Goal: Task Accomplishment & Management: Complete application form

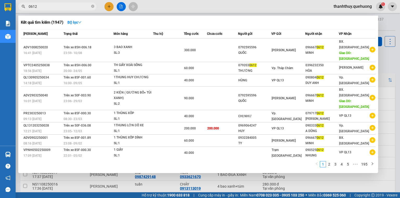
type input "0612"
click at [150, 7] on div at bounding box center [200, 99] width 400 height 198
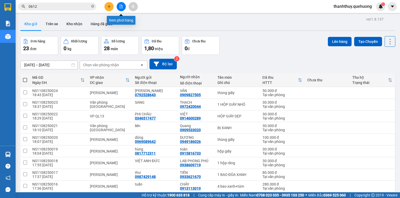
click at [119, 7] on icon "file-add" at bounding box center [121, 7] width 4 height 4
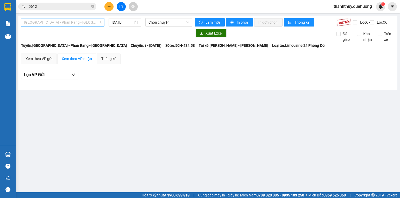
click at [78, 20] on span "[GEOGRAPHIC_DATA] - Phan Rang - [GEOGRAPHIC_DATA]" at bounding box center [62, 22] width 77 height 8
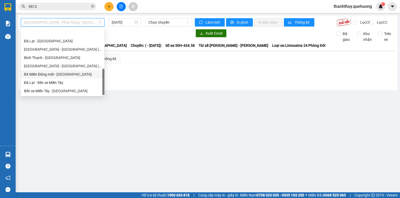
scroll to position [142, 0]
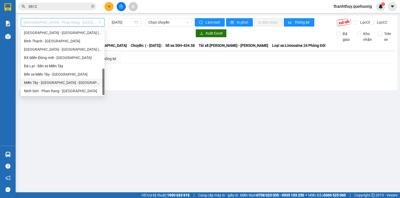
click at [55, 82] on div "Miền Tây - [GEOGRAPHIC_DATA] - [GEOGRAPHIC_DATA]" at bounding box center [62, 83] width 77 height 6
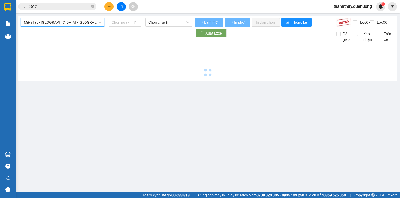
type input "[DATE]"
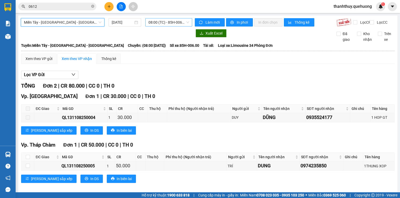
click at [163, 22] on span "08:00 (TC) - 85H-006.00" at bounding box center [168, 22] width 41 height 8
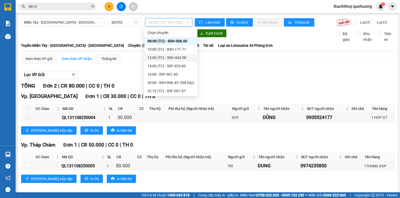
click at [164, 58] on div "12:00 (TC) - 50H-434.58" at bounding box center [170, 58] width 47 height 6
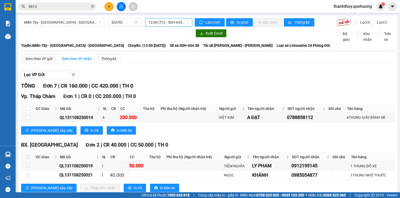
drag, startPoint x: 178, startPoint y: 23, endPoint x: 183, endPoint y: 29, distance: 8.1
click at [179, 23] on span "12:00 (TC) - 50H-434.58" at bounding box center [168, 22] width 41 height 8
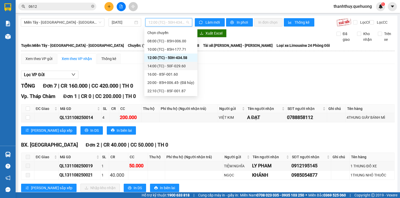
click at [171, 67] on div "14:00 (TC) - 50F-029.60" at bounding box center [170, 66] width 47 height 6
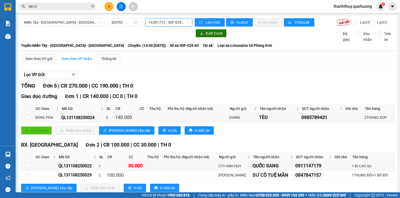
click at [167, 20] on span "14:00 (TC) - 50F-029.60" at bounding box center [168, 22] width 41 height 8
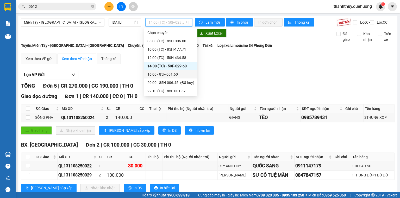
click at [166, 75] on div "16:00 - 85F-001.60" at bounding box center [170, 75] width 47 height 6
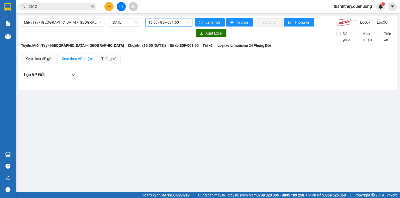
click at [178, 20] on span "16:00 - 85F-001.60" at bounding box center [168, 22] width 41 height 8
click at [109, 6] on icon "plus" at bounding box center [109, 6] width 3 height 0
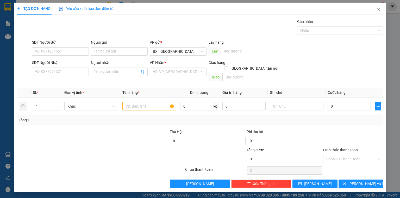
click at [100, 56] on div "Người gửi Tên người gửi" at bounding box center [119, 49] width 57 height 18
click at [121, 54] on input "Người gửi" at bounding box center [119, 51] width 57 height 8
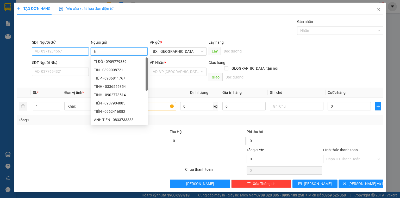
type input "ti"
click at [76, 53] on input "SĐT Người Gửi" at bounding box center [60, 51] width 57 height 8
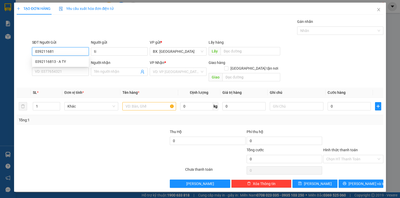
type input "0392116813"
click at [66, 62] on div "0392116813 - A TY" at bounding box center [60, 62] width 51 height 6
type input "A TY"
type input "0907797586"
type input "[PERSON_NAME]"
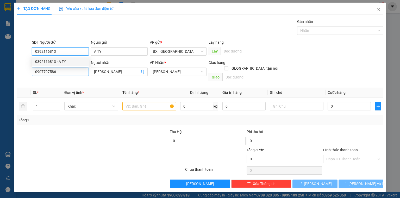
type input "30.000"
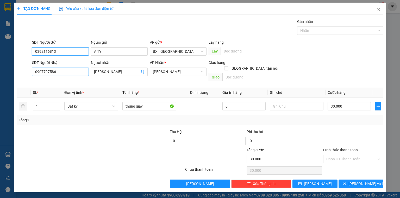
type input "0392116813"
click at [66, 70] on input "0907797586" at bounding box center [60, 72] width 57 height 8
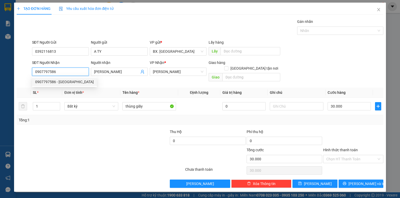
click at [66, 70] on input "0907797586" at bounding box center [60, 72] width 57 height 8
type input "0962478510"
click at [67, 84] on div "0962478510 - TRÚC ANH" at bounding box center [60, 82] width 51 height 6
type input "TRÚC ANH"
type input "030"
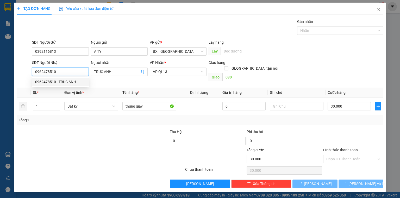
type input "40.000"
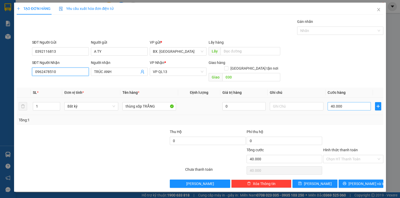
type input "0962478510"
click at [345, 102] on input "40.000" at bounding box center [349, 106] width 43 height 8
type input "5"
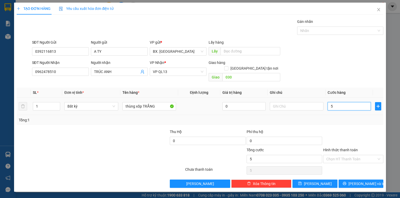
type input "50"
type input "50.000"
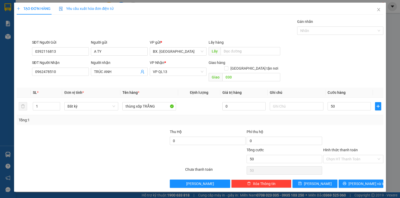
type input "50.000"
click at [344, 75] on div "SĐT Người Nhận 0962478510 Người nhận TRÚC ANH VP Nhận * VP QL13 Giao hàng Giao …" at bounding box center [208, 72] width 354 height 24
click at [338, 155] on input "Hình thức thanh toán" at bounding box center [351, 159] width 50 height 8
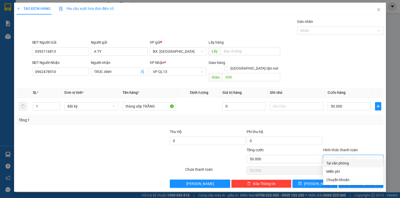
click at [341, 164] on div "Tại văn phòng" at bounding box center [353, 164] width 54 height 6
type input "0"
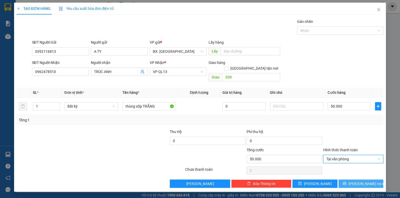
click at [349, 180] on button "[PERSON_NAME] và In" at bounding box center [360, 184] width 45 height 8
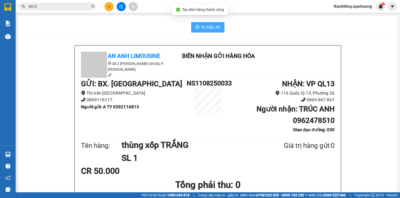
click at [208, 28] on span "In mẫu A5" at bounding box center [211, 27] width 19 height 7
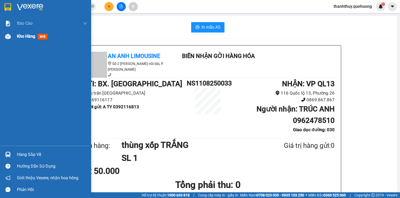
click at [27, 35] on span "Kho hàng" at bounding box center [26, 36] width 18 height 5
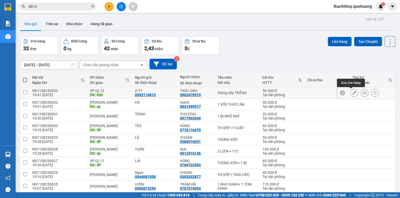
click at [352, 92] on icon at bounding box center [354, 93] width 4 height 4
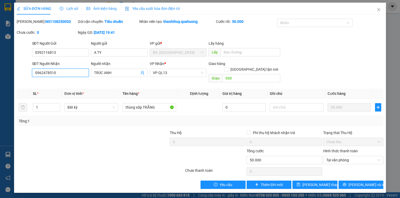
drag, startPoint x: 63, startPoint y: 71, endPoint x: 14, endPoint y: 90, distance: 52.4
click at [14, 90] on div "SỬA ĐƠN HÀNG Lịch sử Ảnh kiện hàng Yêu cầu xuất hóa đơn điện tử Total Paid Fee …" at bounding box center [200, 98] width 372 height 191
drag, startPoint x: 62, startPoint y: 48, endPoint x: 8, endPoint y: 61, distance: 55.6
click at [8, 61] on div "SỬA ĐƠN HÀNG Lịch sử Ảnh kiện hàng Yêu cầu xuất hóa đơn điện tử Total Paid Fee …" at bounding box center [200, 99] width 400 height 198
click at [378, 9] on icon "close" at bounding box center [378, 10] width 4 height 4
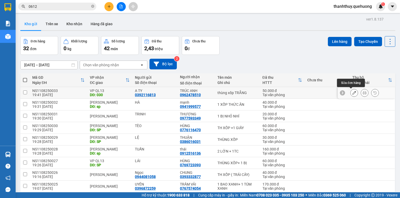
click at [352, 93] on icon at bounding box center [354, 93] width 4 height 4
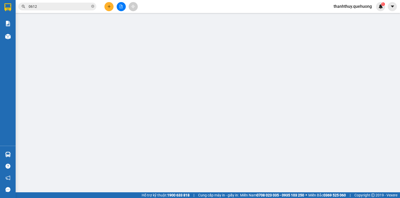
type input "0392116813"
type input "A TY"
type input "0962478510"
type input "TRÚC ANH"
type input "030"
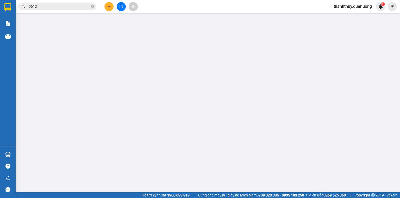
type input "50.000"
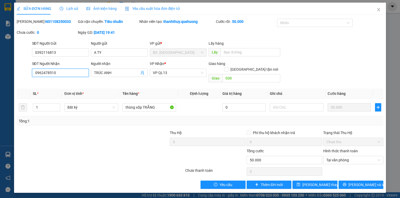
drag, startPoint x: 62, startPoint y: 73, endPoint x: 17, endPoint y: 89, distance: 48.3
click at [17, 89] on div "Total Paid Fee 50.000 Total UnPaid Fee 0 Cash Collection Total Fee Mã ĐH: NS110…" at bounding box center [200, 104] width 367 height 171
click at [380, 7] on span "Close" at bounding box center [378, 10] width 15 height 15
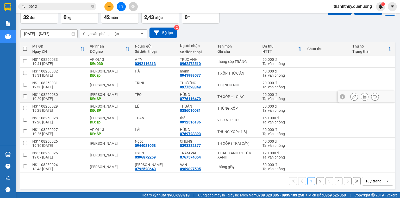
scroll to position [32, 0]
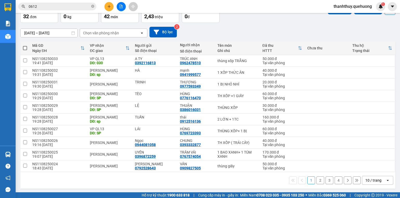
click at [369, 181] on div "10 / trang" at bounding box center [373, 180] width 16 height 5
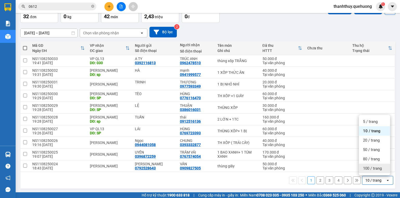
click at [363, 168] on span "100 / trang" at bounding box center [372, 168] width 19 height 5
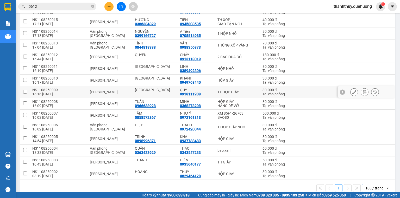
scroll to position [261, 0]
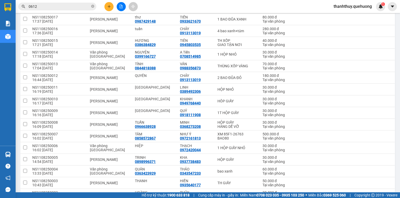
click at [59, 4] on input "0612" at bounding box center [59, 7] width 61 height 6
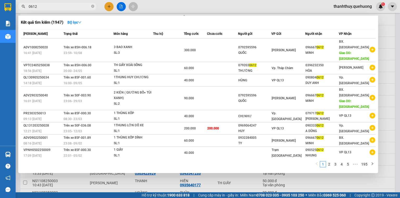
click at [59, 4] on input "0612" at bounding box center [59, 7] width 61 height 6
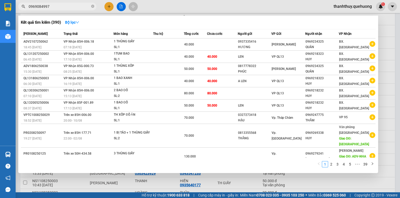
click at [56, 8] on input "0969084997" at bounding box center [59, 7] width 61 height 6
type input "0969084997"
